Goal: Task Accomplishment & Management: Complete application form

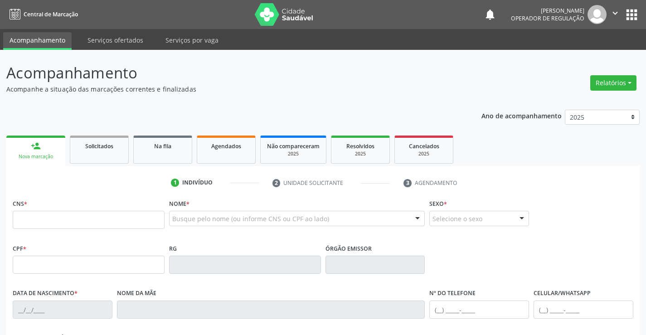
click at [101, 220] on input "text" at bounding box center [89, 220] width 152 height 18
type input "703 4073 2344 3100"
type input "2161511203"
type input "[DATE]"
type input "S/N"
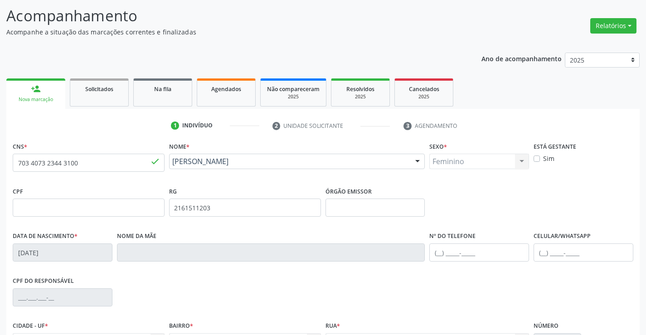
scroll to position [136, 0]
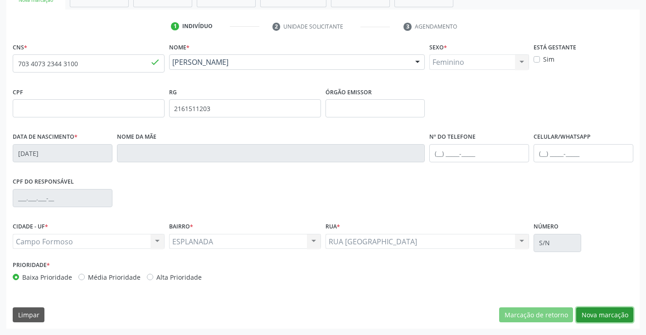
click at [603, 312] on button "Nova marcação" at bounding box center [604, 314] width 57 height 15
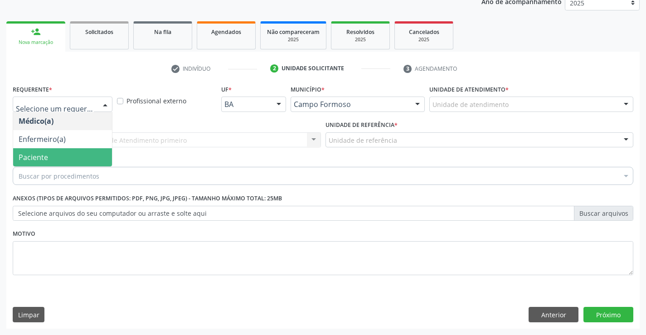
click at [45, 156] on span "Paciente" at bounding box center [33, 157] width 29 height 10
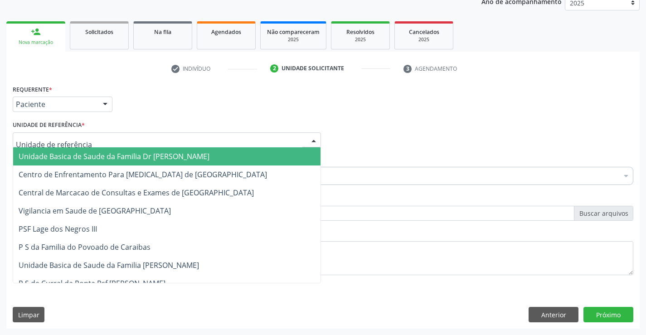
click at [110, 156] on span "Unidade Basica de Saude da Familia Dr [PERSON_NAME]" at bounding box center [114, 156] width 191 height 10
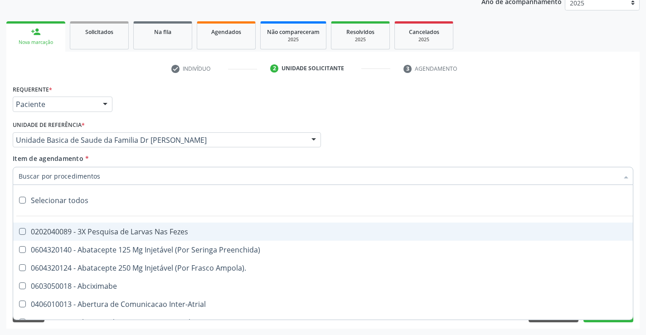
click at [112, 176] on div at bounding box center [323, 176] width 620 height 18
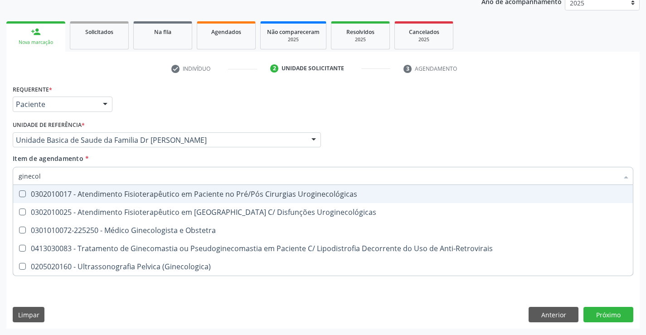
type input "ginecolo"
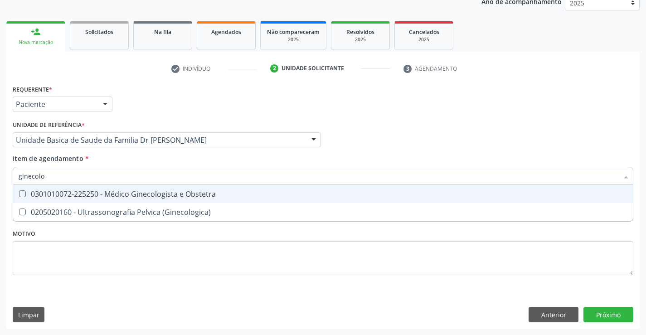
click at [146, 192] on div "0301010072-225250 - Médico Ginecologista e Obstetra" at bounding box center [323, 193] width 609 height 7
checkbox Obstetra "true"
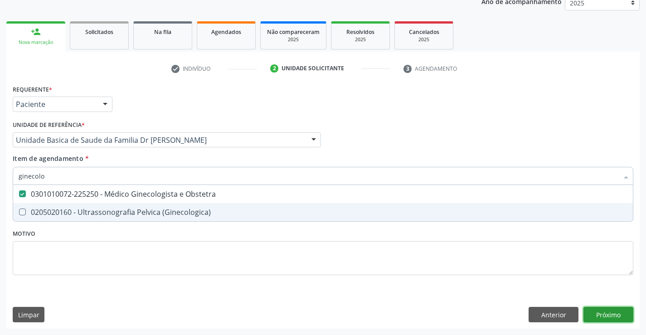
click at [609, 314] on div "Requerente * Paciente Médico(a) Enfermeiro(a) Paciente Nenhum resultado encontr…" at bounding box center [322, 205] width 633 height 246
checkbox \(Ginecologica\) "true"
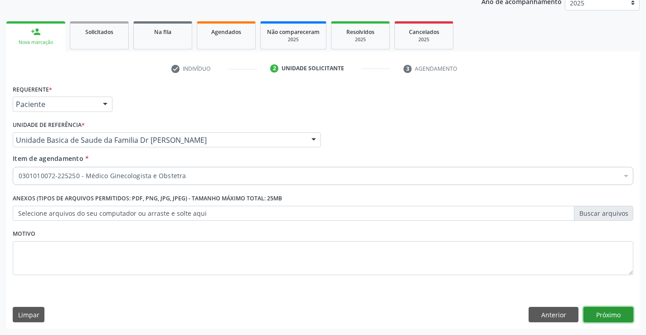
click at [609, 314] on button "Próximo" at bounding box center [608, 314] width 50 height 15
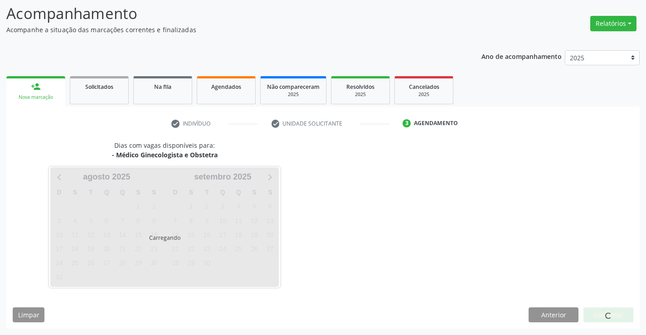
scroll to position [59, 0]
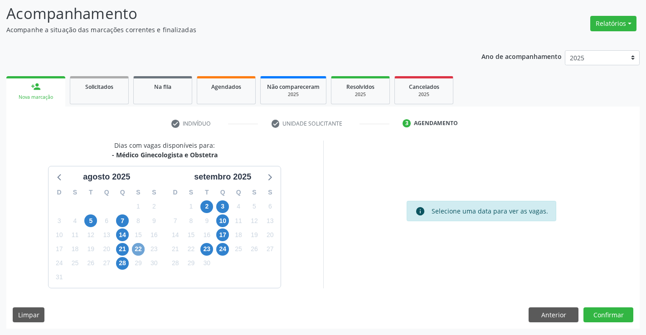
click at [138, 247] on span "22" at bounding box center [138, 249] width 13 height 13
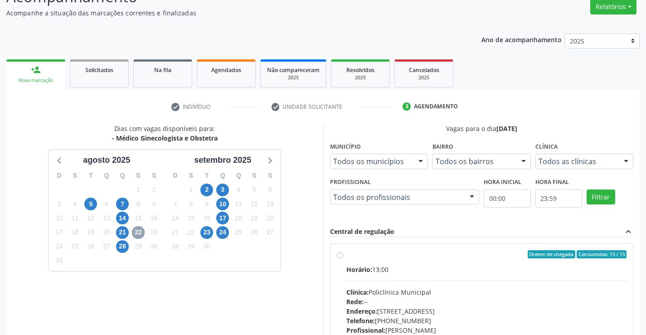
scroll to position [190, 0]
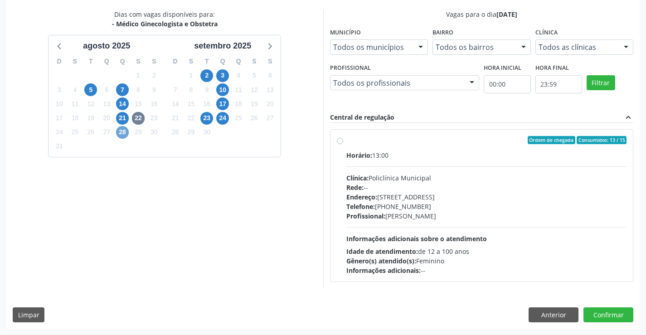
click at [121, 133] on span "28" at bounding box center [122, 132] width 13 height 13
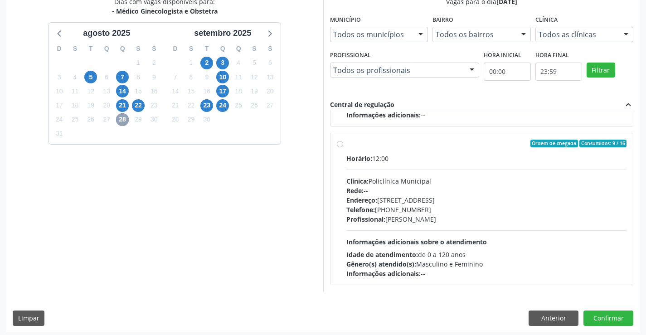
scroll to position [207, 0]
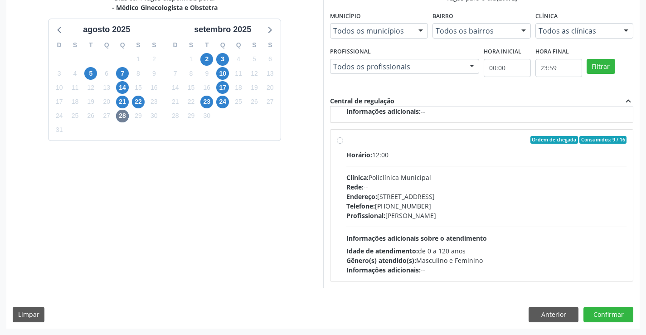
click at [399, 145] on label "Ordem de chegada Consumidos: 9 / 16 Horário: 12:00 Clínica: Policlínica Municip…" at bounding box center [486, 205] width 281 height 139
click at [343, 144] on input "Ordem de chegada Consumidos: 9 / 16 Horário: 12:00 Clínica: Policlínica Municip…" at bounding box center [340, 140] width 6 height 8
radio input "true"
click at [602, 310] on button "Confirmar" at bounding box center [608, 314] width 50 height 15
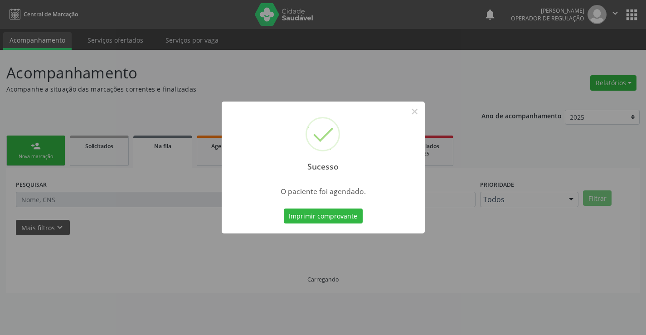
scroll to position [0, 0]
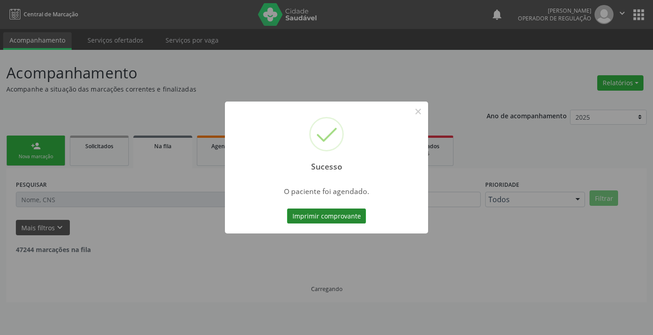
click at [324, 215] on button "Imprimir comprovante" at bounding box center [326, 215] width 79 height 15
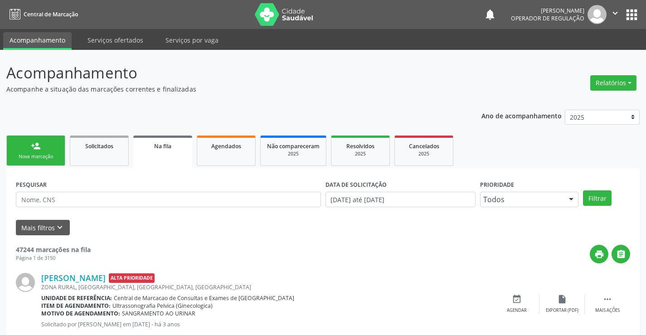
click at [33, 154] on div "Nova marcação" at bounding box center [35, 156] width 45 height 7
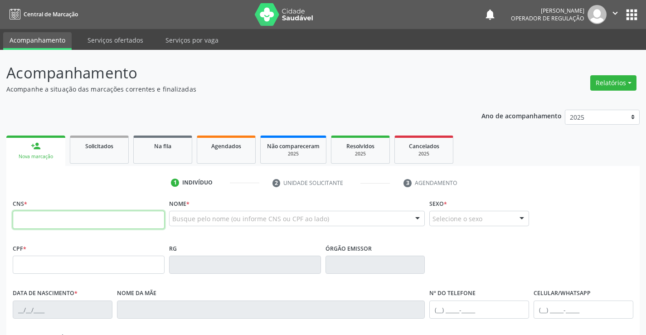
click at [79, 219] on input "text" at bounding box center [89, 220] width 152 height 18
type input "702 1067 2449 0995"
type input "136.053.155-69"
type input "[DATE]"
type input "[PERSON_NAME]"
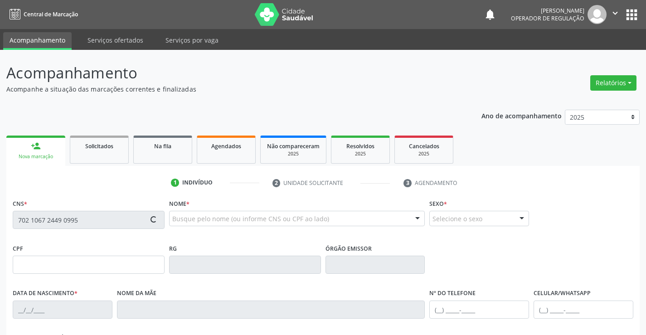
type input "[PHONE_NUMBER]"
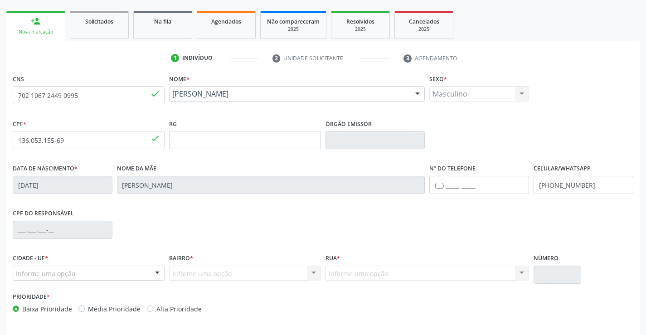
scroll to position [156, 0]
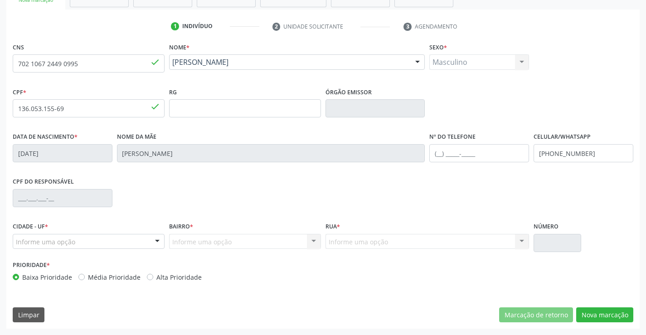
click at [92, 238] on div "Informe uma opção" at bounding box center [89, 241] width 152 height 15
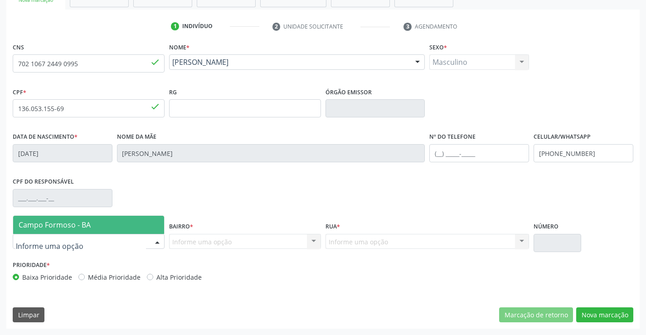
click at [92, 224] on span "Campo Formoso - BA" at bounding box center [88, 225] width 151 height 18
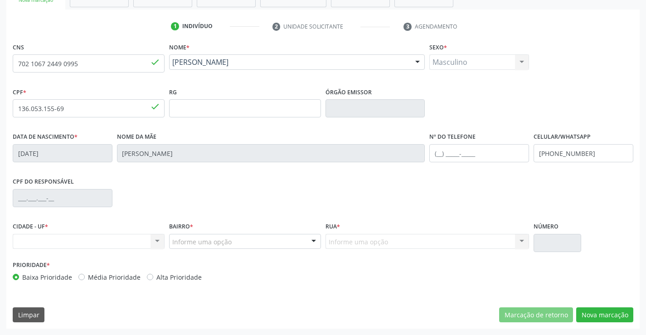
click at [66, 241] on div "Nenhum resultado encontrado para: " " Não há nenhuma opção para ser exibida." at bounding box center [89, 241] width 152 height 15
click at [66, 238] on div "Nenhum resultado encontrado para: " " Não há nenhuma opção para ser exibida." at bounding box center [89, 241] width 152 height 15
click at [96, 240] on div "Nenhum resultado encontrado para: " " Não há nenhuma opção para ser exibida." at bounding box center [89, 241] width 152 height 15
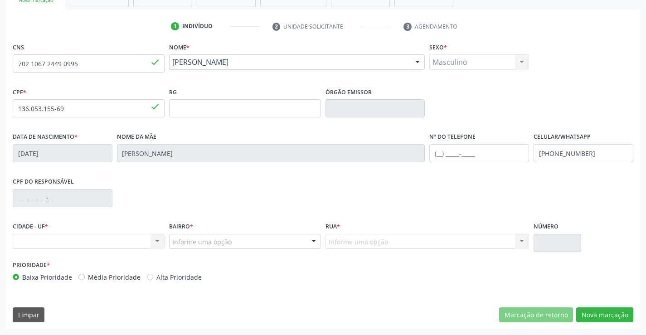
click at [96, 239] on div "Nenhum resultado encontrado para: " " Não há nenhuma opção para ser exibida." at bounding box center [89, 241] width 152 height 15
click at [160, 238] on div "Nenhum resultado encontrado para: " " Não há nenhuma opção para ser exibida." at bounding box center [89, 241] width 152 height 15
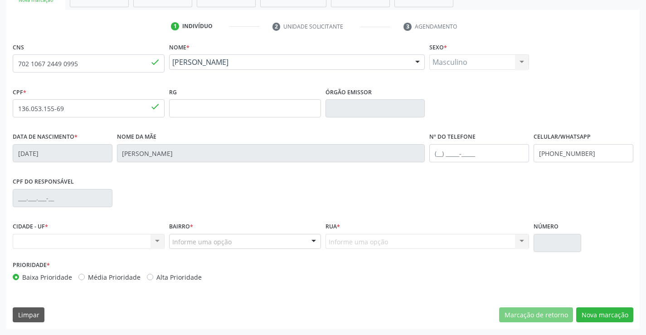
click at [155, 242] on div "Nenhum resultado encontrado para: " " Não há nenhuma opção para ser exibida." at bounding box center [89, 241] width 152 height 15
click at [156, 241] on div "Nenhum resultado encontrado para: " " Não há nenhuma opção para ser exibida." at bounding box center [89, 241] width 152 height 15
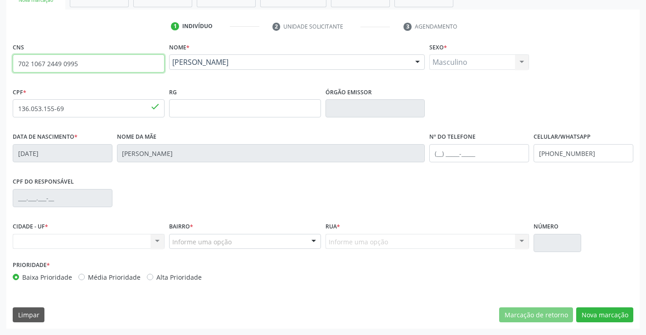
drag, startPoint x: 17, startPoint y: 61, endPoint x: 93, endPoint y: 65, distance: 76.2
click at [93, 65] on input "702 1067 2449 0995" at bounding box center [89, 63] width 152 height 18
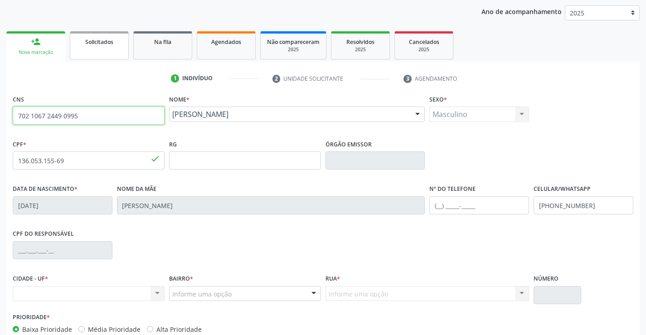
scroll to position [0, 0]
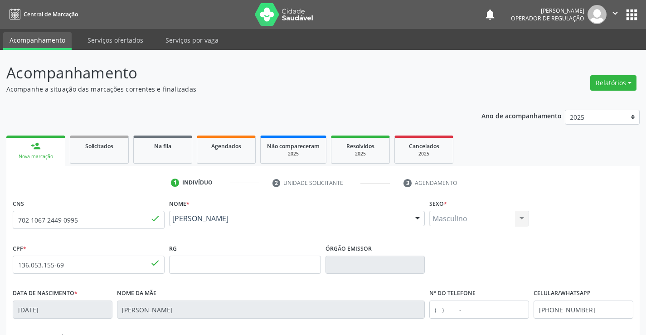
click at [37, 148] on div "person_add" at bounding box center [36, 146] width 10 height 10
